Goal: Navigation & Orientation: Find specific page/section

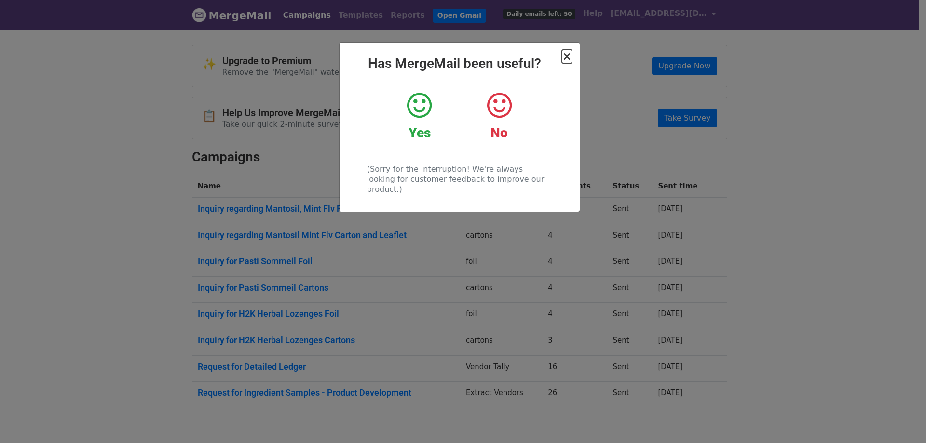
click at [567, 57] on span "×" at bounding box center [567, 57] width 10 height 14
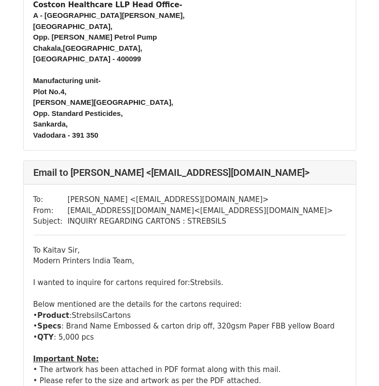
scroll to position [1640, 0]
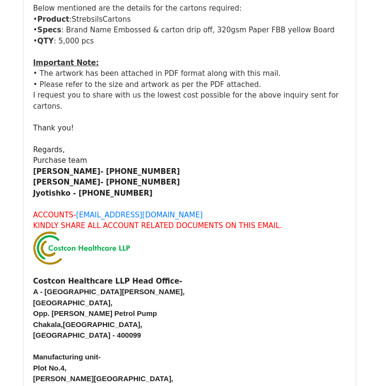
scroll to position [2171, 0]
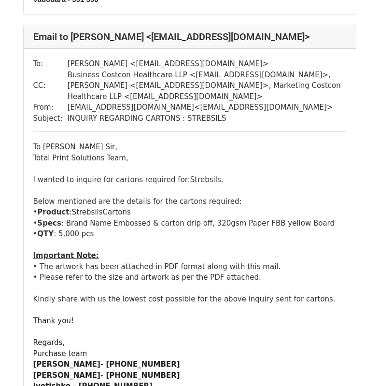
scroll to position [2750, 0]
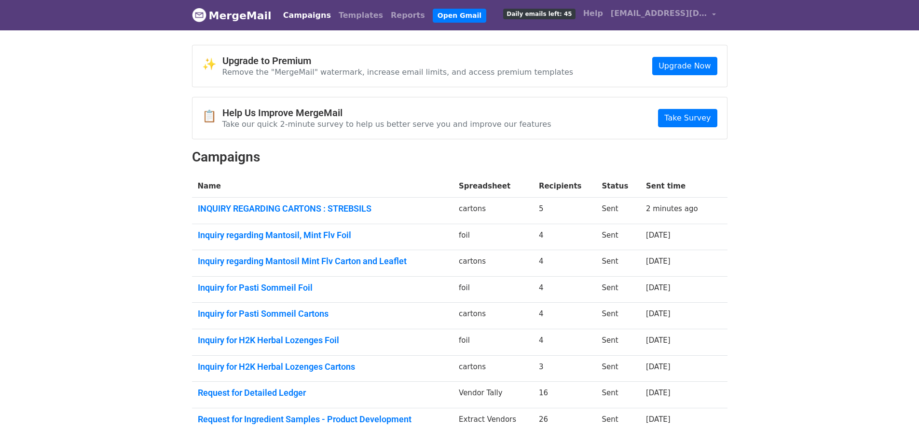
click at [555, 11] on span "Daily emails left: 45" at bounding box center [539, 14] width 72 height 11
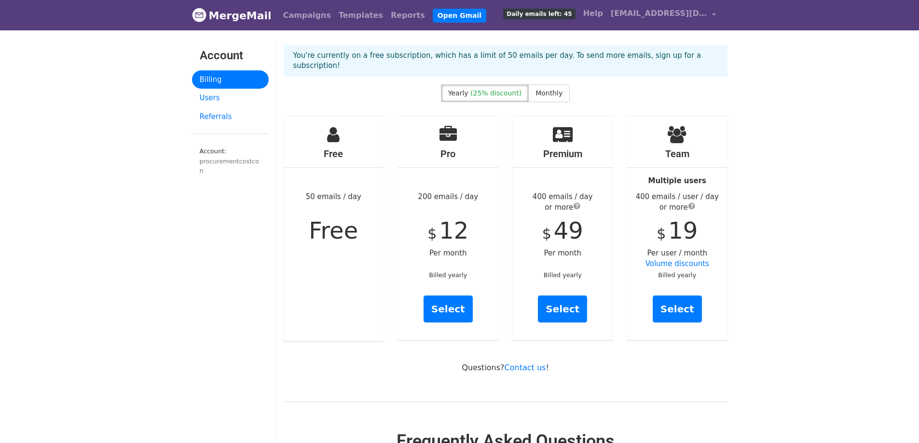
drag, startPoint x: 245, startPoint y: 155, endPoint x: 238, endPoint y: 161, distance: 9.3
click at [243, 157] on link "Account: procurementcostcon" at bounding box center [230, 163] width 77 height 42
click at [234, 162] on div "procurementcostcon" at bounding box center [230, 166] width 61 height 18
click at [216, 153] on small "Account: procurementcostcon" at bounding box center [230, 162] width 61 height 28
click at [226, 21] on link "MergeMail" at bounding box center [232, 15] width 80 height 20
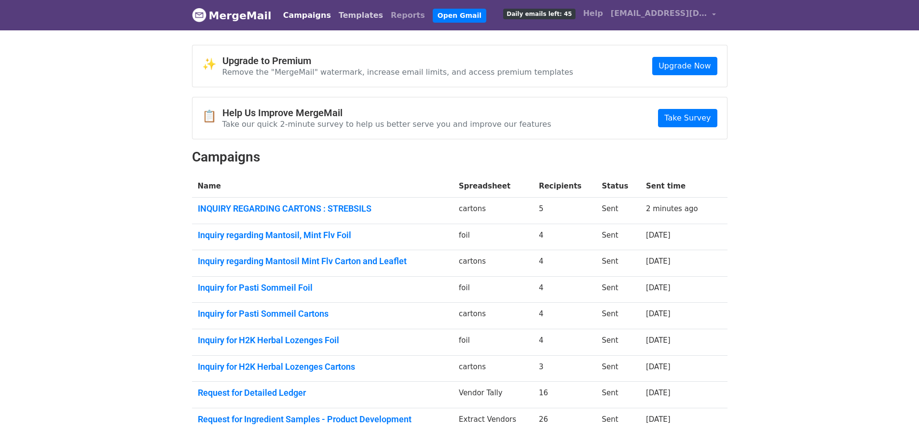
click at [342, 17] on link "Templates" at bounding box center [361, 15] width 52 height 19
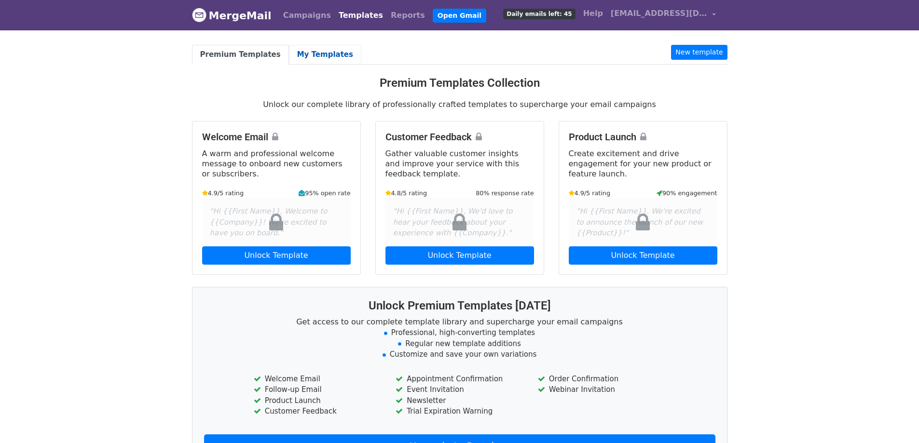
click at [290, 53] on link "My Templates" at bounding box center [325, 55] width 72 height 20
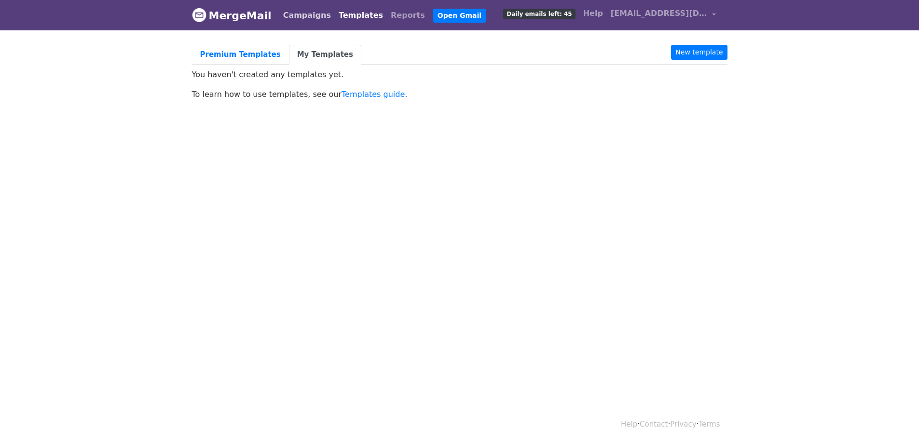
click at [292, 20] on link "Campaigns" at bounding box center [306, 15] width 55 height 19
